Goal: Information Seeking & Learning: Learn about a topic

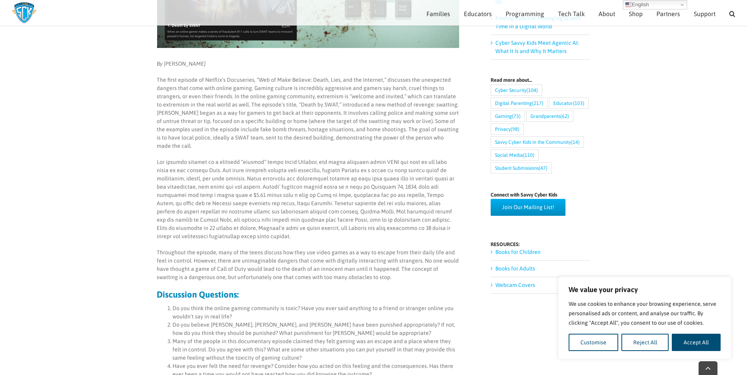
scroll to position [276, 0]
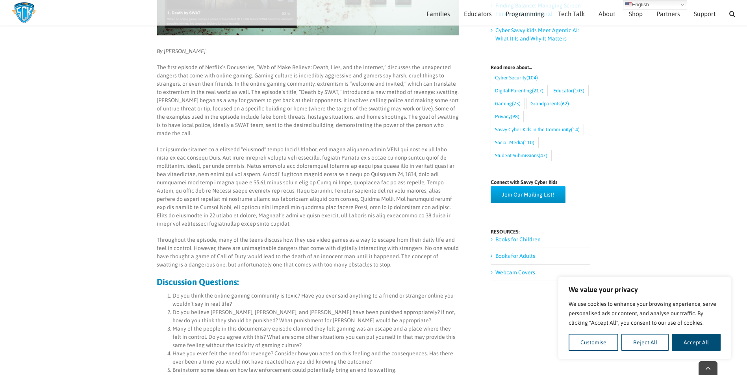
click at [239, 257] on p "Throughout the episode, many of the teens discuss how they use video games as a…" at bounding box center [308, 252] width 302 height 33
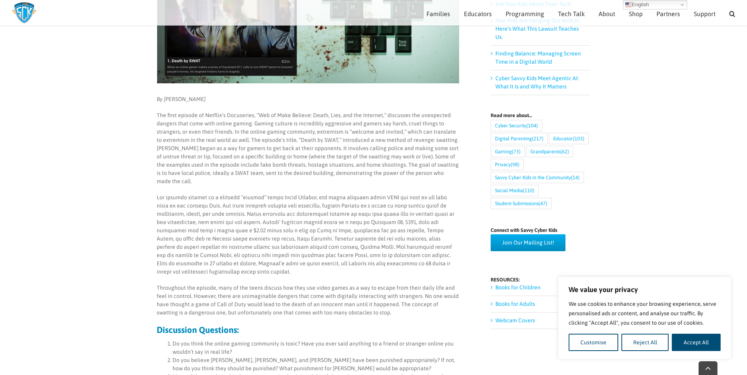
scroll to position [267, 0]
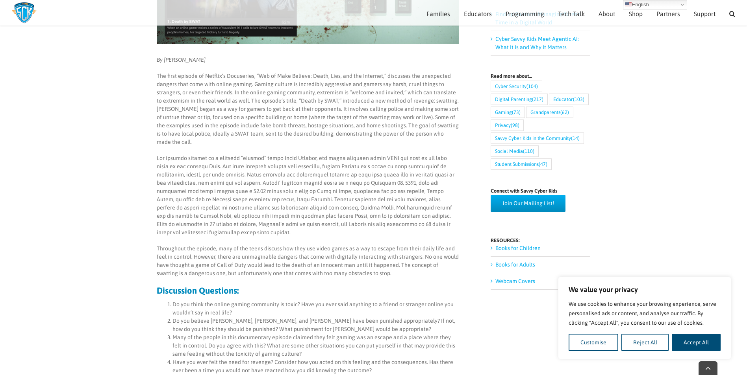
click at [369, 265] on p "Throughout the episode, many of the teens discuss how they use video games as a…" at bounding box center [308, 261] width 302 height 33
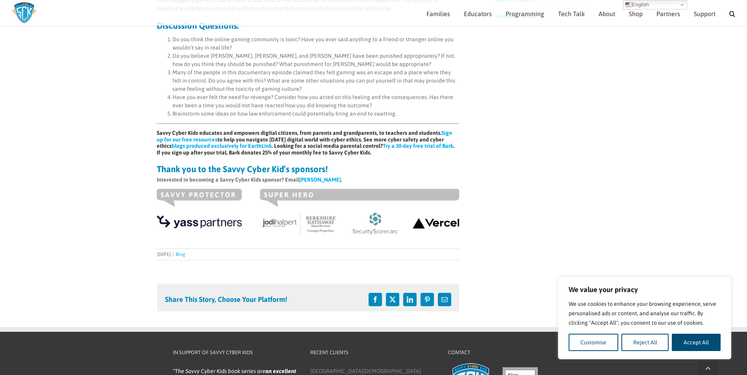
scroll to position [542, 0]
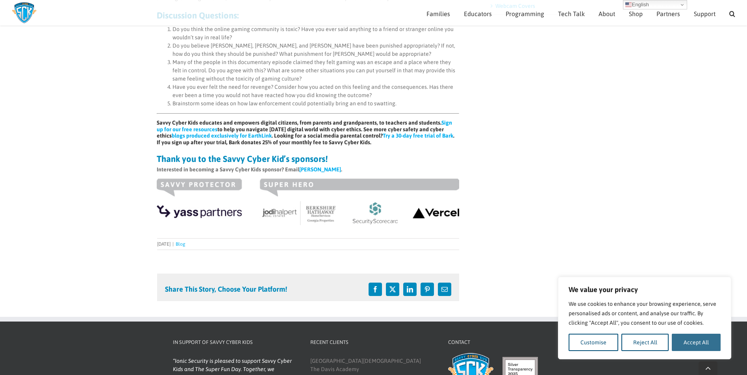
click at [686, 343] on button "Accept All" at bounding box center [695, 342] width 49 height 17
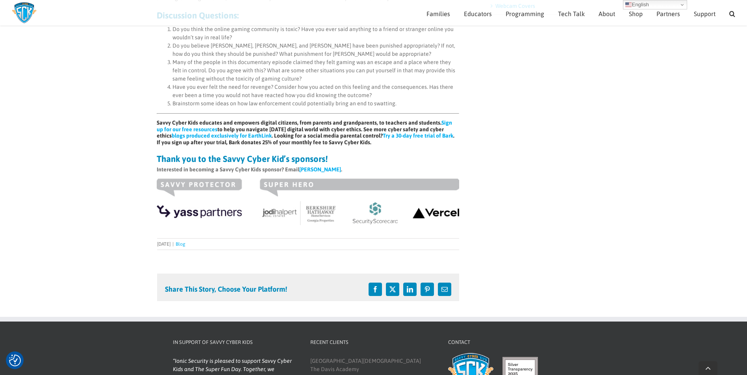
checkbox input "true"
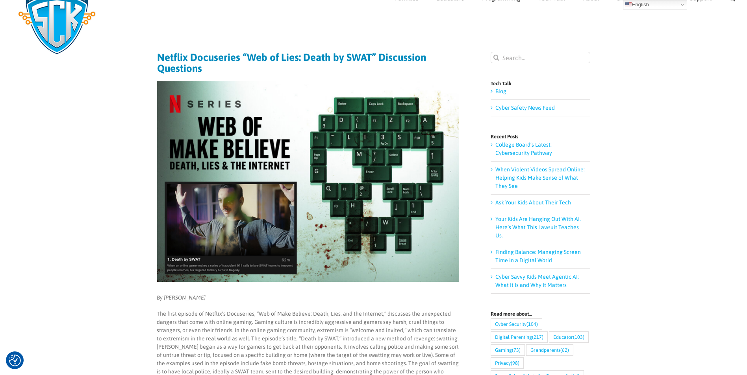
scroll to position [0, 0]
